Goal: Transaction & Acquisition: Purchase product/service

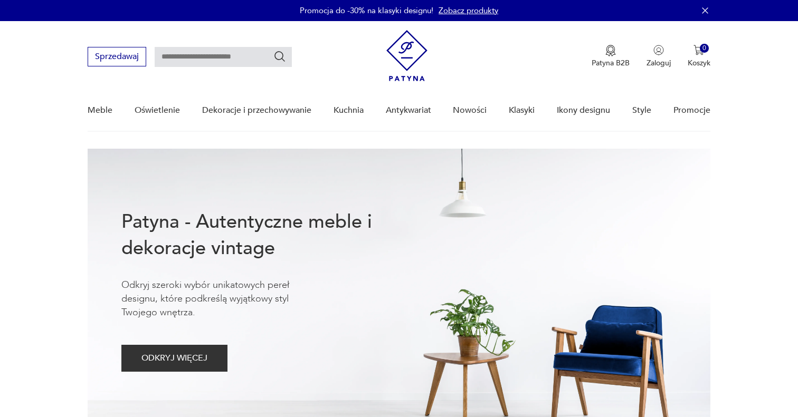
click at [225, 59] on input "text" at bounding box center [223, 57] width 137 height 20
type input "**********"
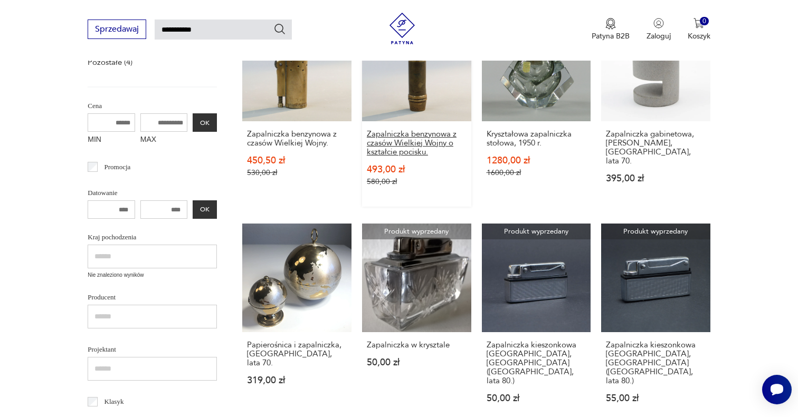
scroll to position [221, 0]
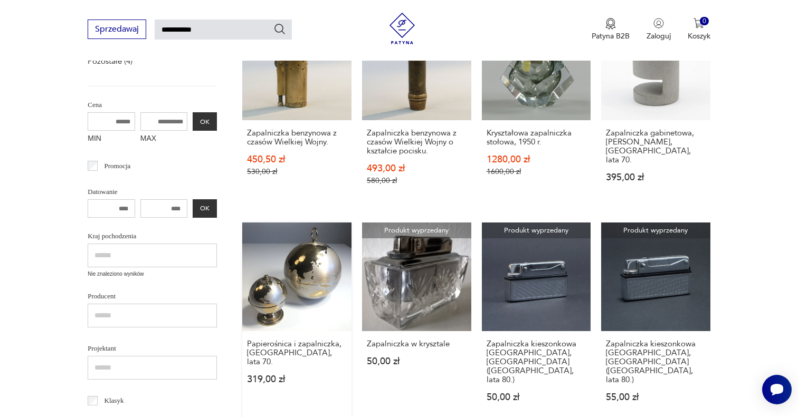
click at [321, 311] on link "Papierośnica i zapalniczka, [GEOGRAPHIC_DATA], lata 70. 319,00 zł" at bounding box center [296, 323] width 109 height 201
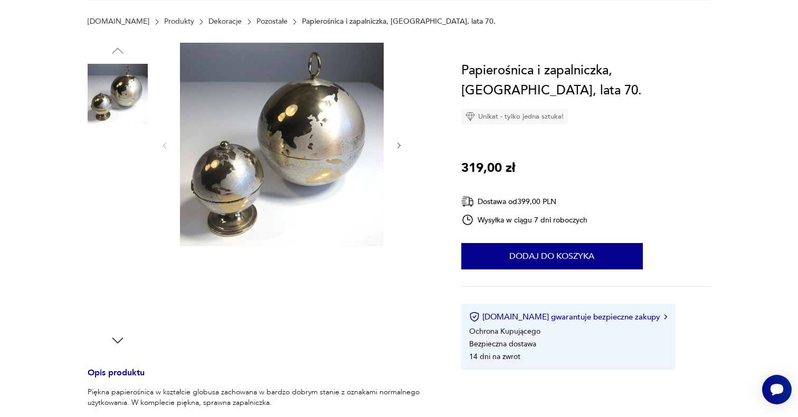
scroll to position [168, 0]
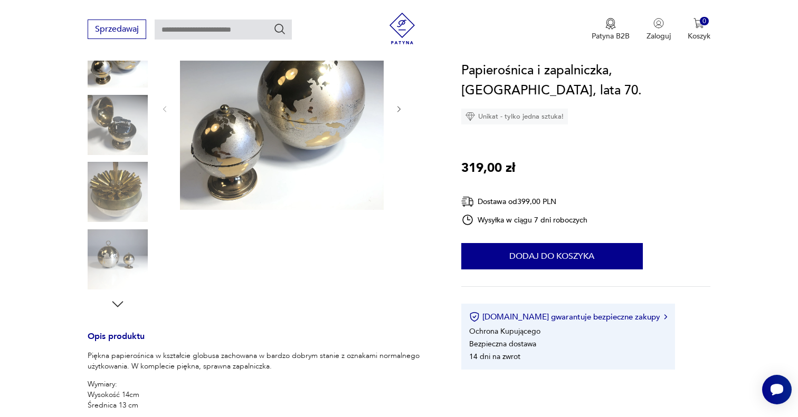
click at [128, 131] on img at bounding box center [118, 125] width 60 height 60
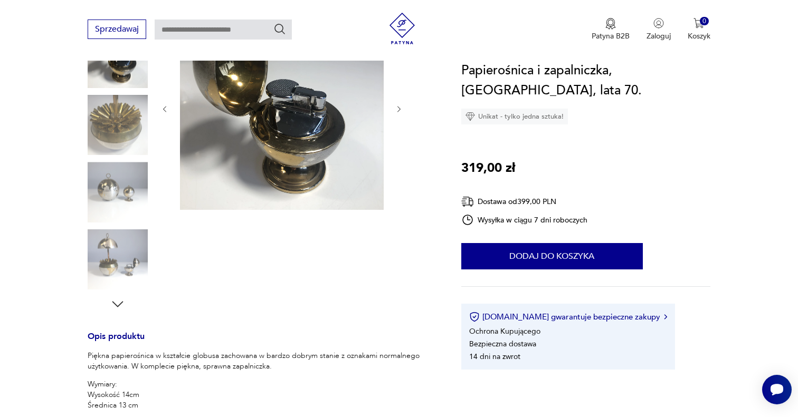
click at [122, 147] on img at bounding box center [118, 125] width 60 height 60
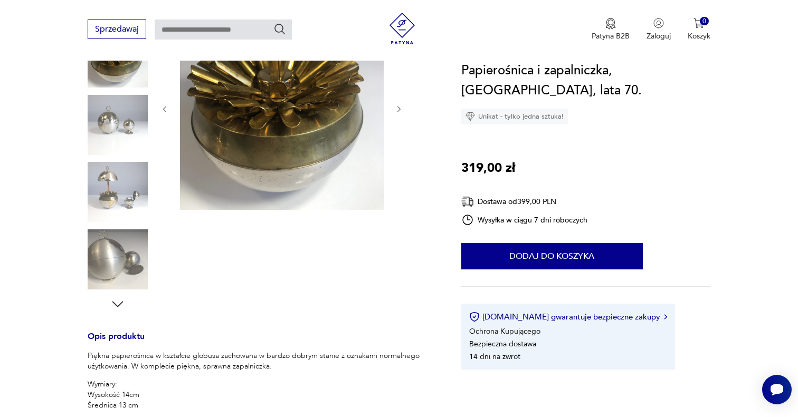
click at [121, 161] on div at bounding box center [118, 159] width 60 height 264
click at [119, 205] on img at bounding box center [118, 192] width 60 height 60
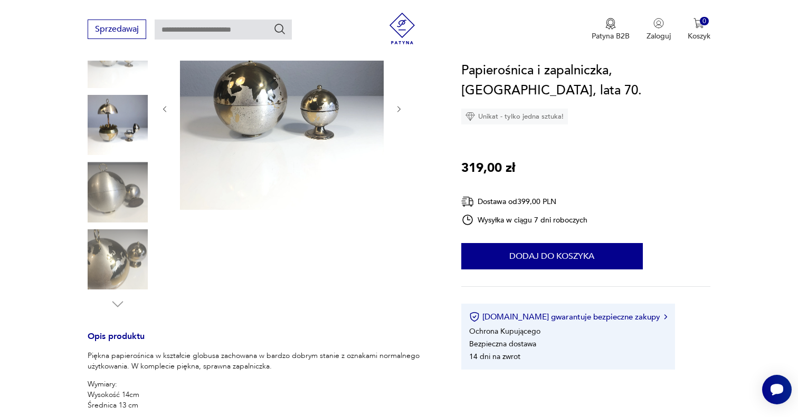
click at [118, 233] on img at bounding box center [118, 260] width 60 height 60
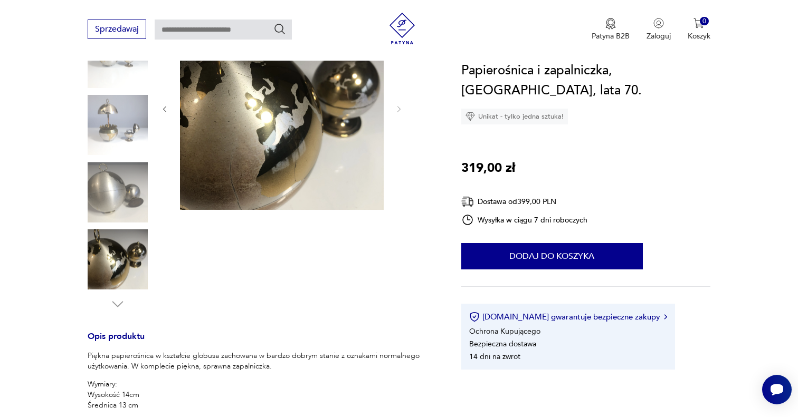
click at [118, 255] on img at bounding box center [118, 260] width 60 height 60
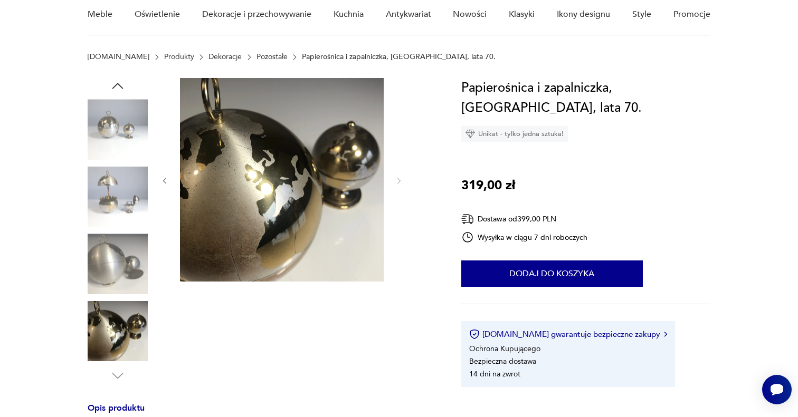
scroll to position [0, 0]
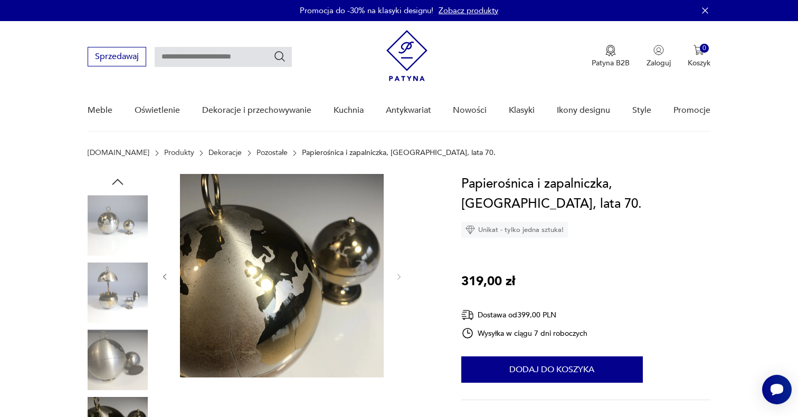
click at [258, 57] on input "text" at bounding box center [223, 57] width 137 height 20
type input "**********"
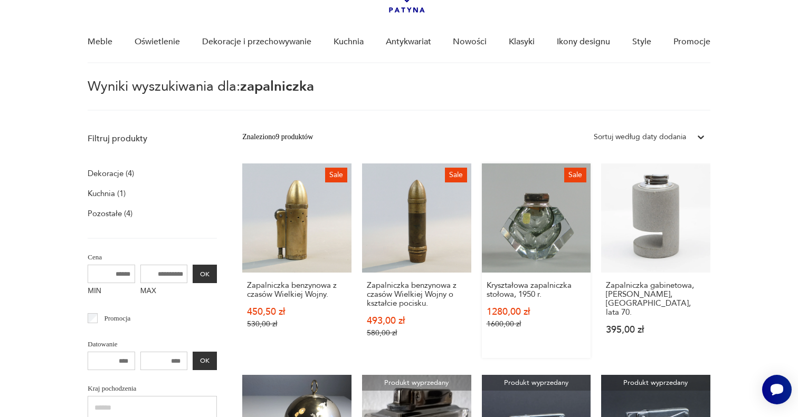
scroll to position [71, 0]
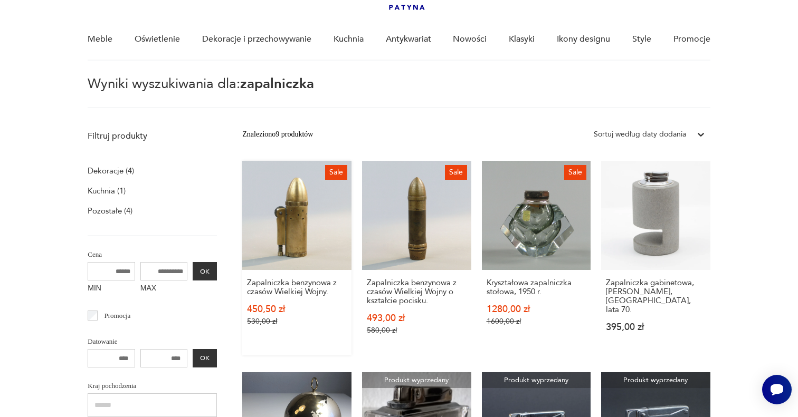
click at [309, 237] on link "Sale Zapalniczka benzynowa z czasów Wielkiej Wojny. 450,50 zł 530,00 zł" at bounding box center [296, 258] width 109 height 195
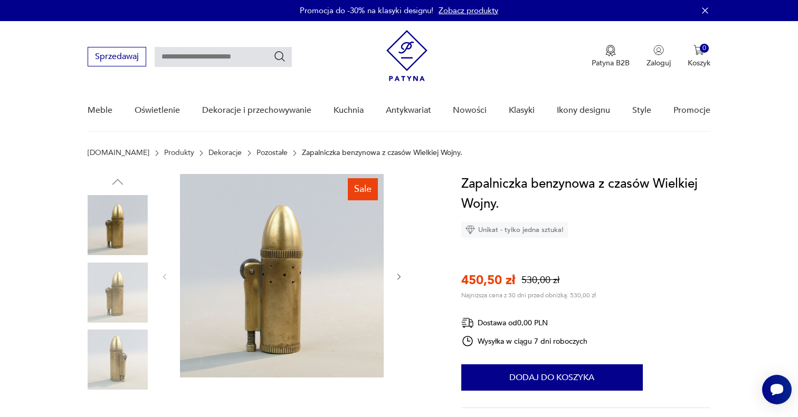
scroll to position [80, 0]
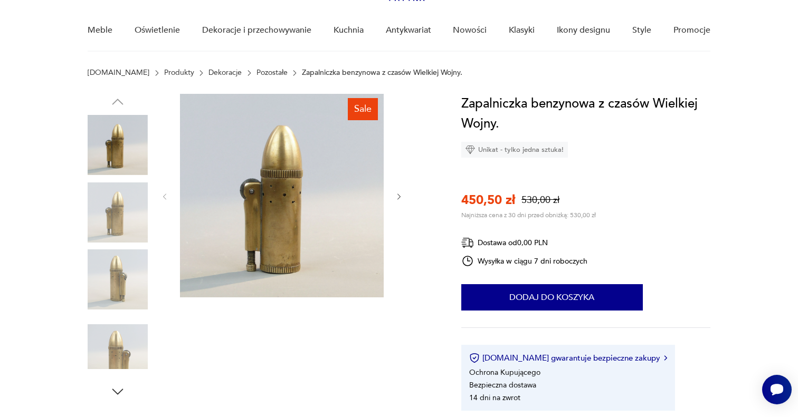
click at [121, 287] on img at bounding box center [118, 280] width 60 height 60
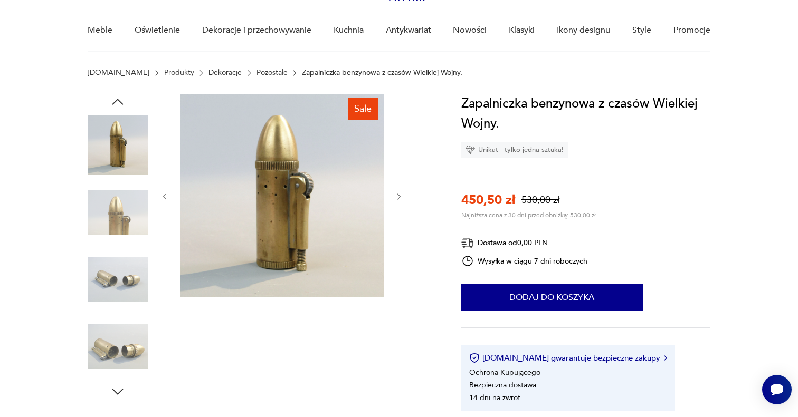
click at [121, 313] on div at bounding box center [118, 247] width 60 height 264
click at [124, 338] on img at bounding box center [118, 347] width 60 height 60
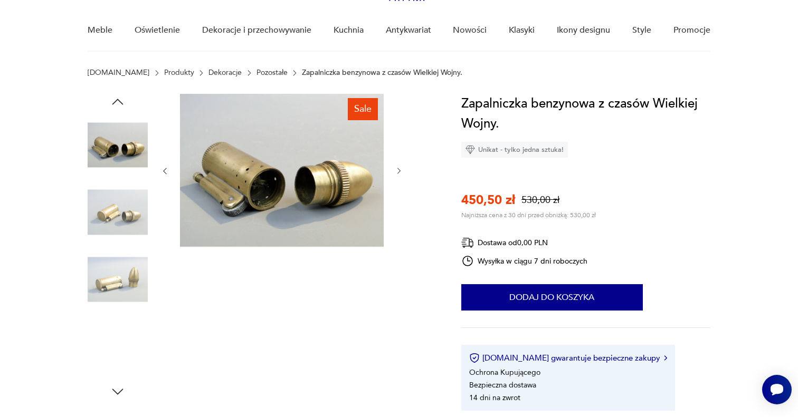
click at [122, 277] on img at bounding box center [118, 280] width 60 height 60
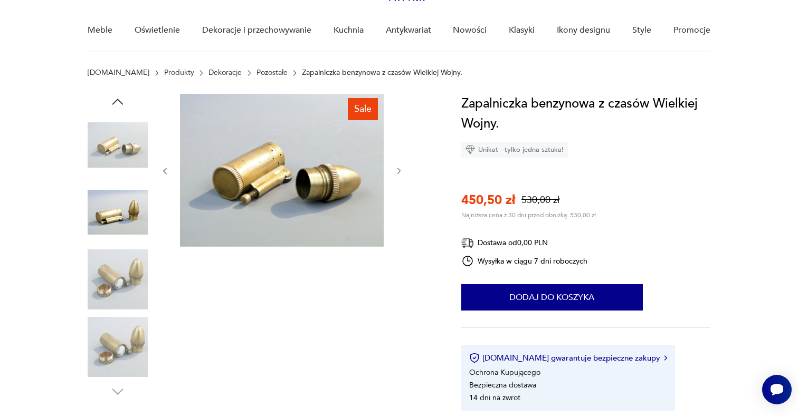
click at [120, 300] on img at bounding box center [118, 280] width 60 height 60
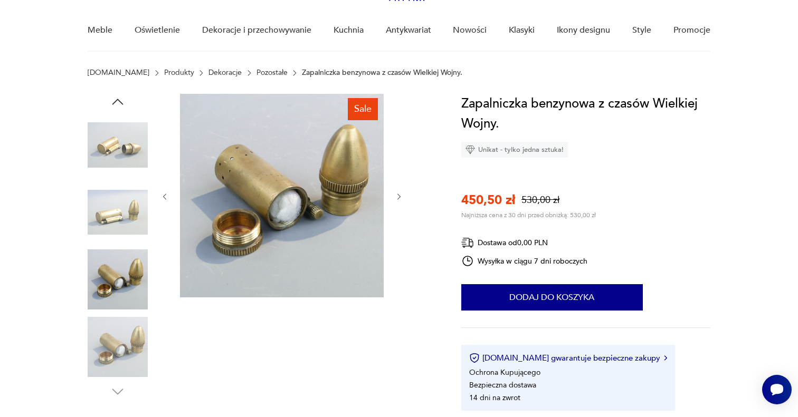
click at [118, 332] on img at bounding box center [118, 347] width 60 height 60
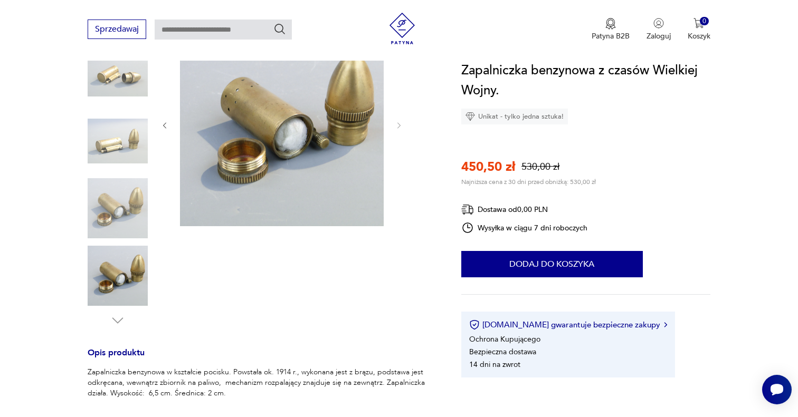
scroll to position [15, 0]
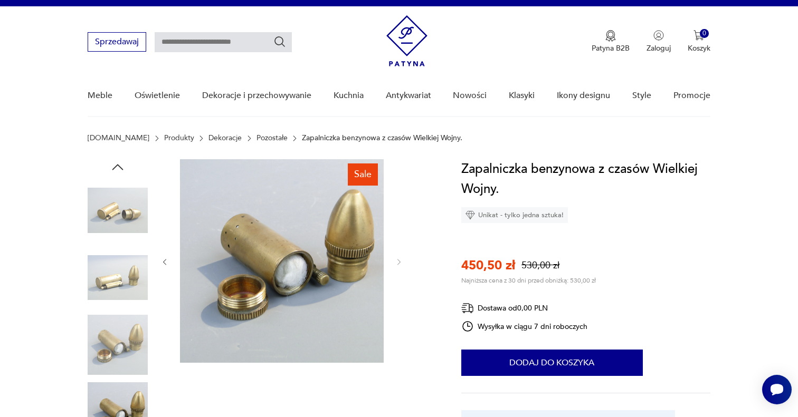
click at [418, 42] on img at bounding box center [406, 40] width 41 height 51
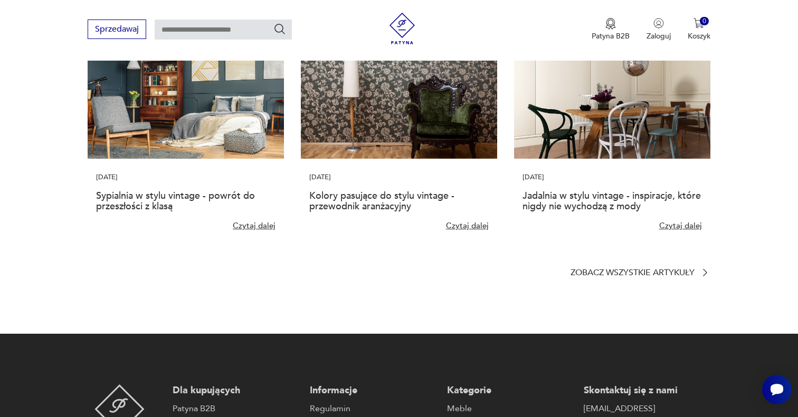
scroll to position [2544, 0]
